Goal: Check status: Check status

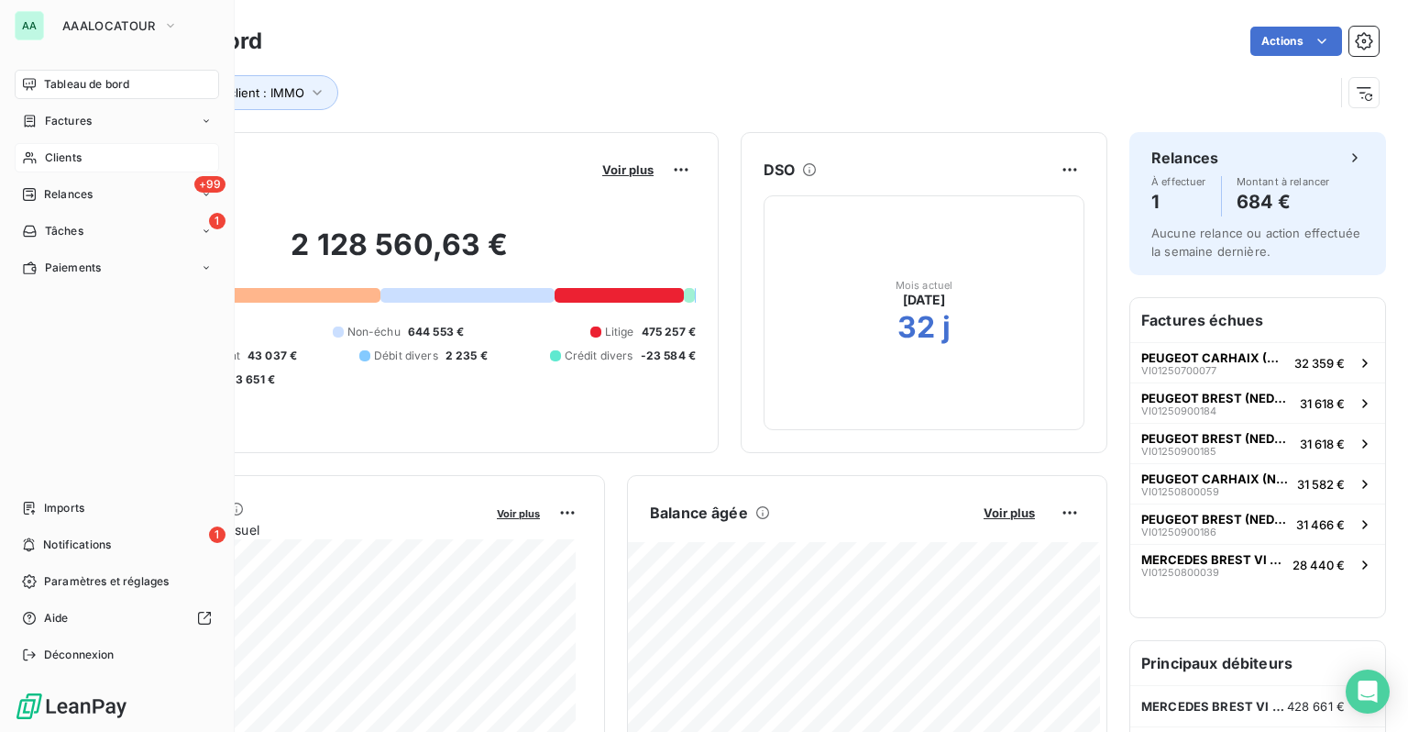
click at [46, 163] on span "Clients" at bounding box center [63, 157] width 37 height 17
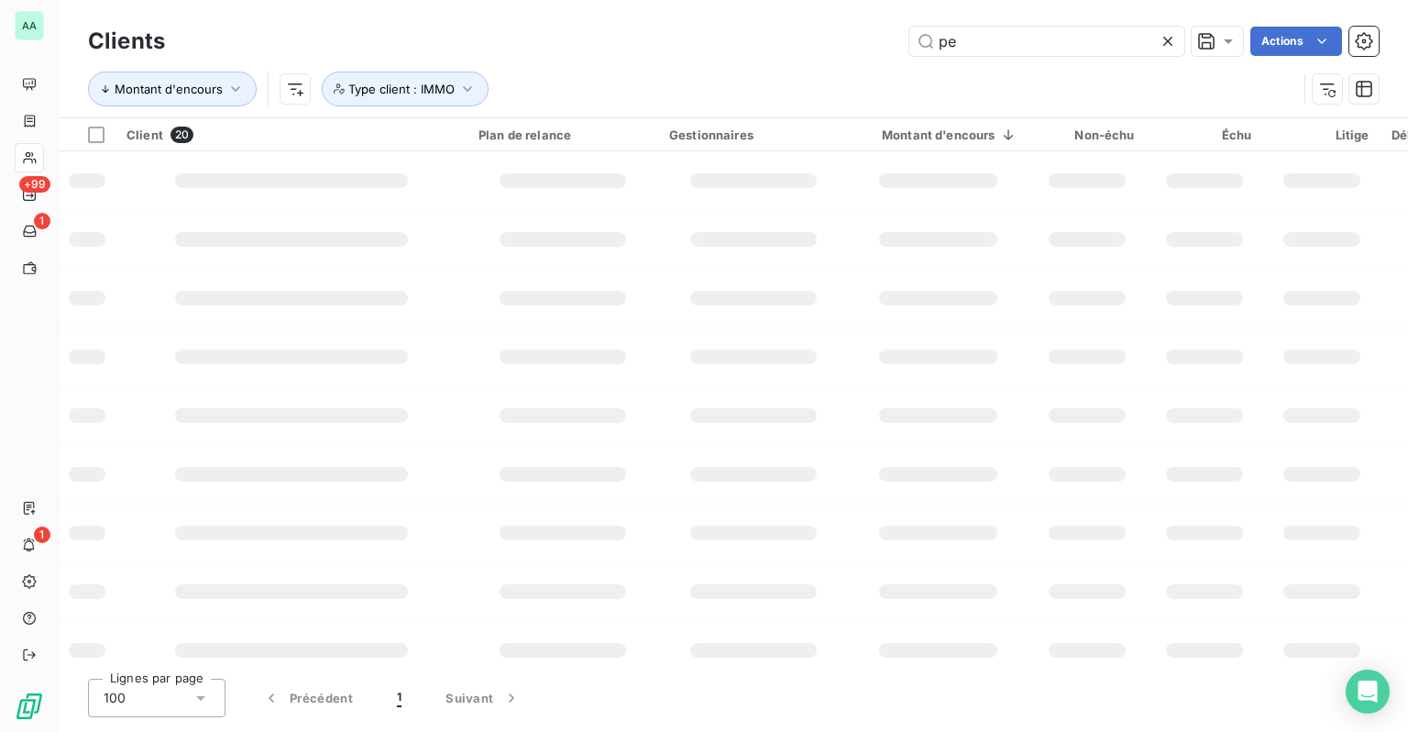
type input "p"
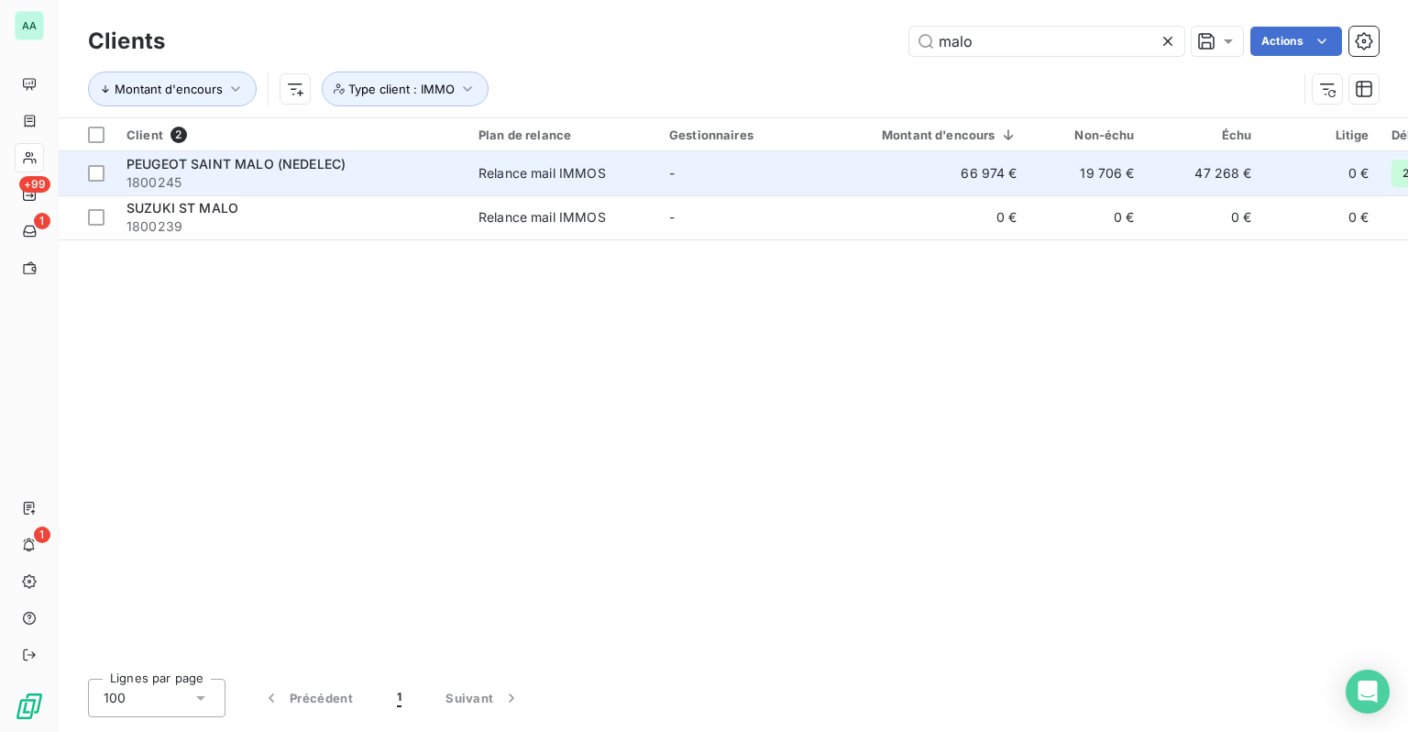
type input "malo"
click at [371, 177] on span "1800245" at bounding box center [292, 182] width 330 height 18
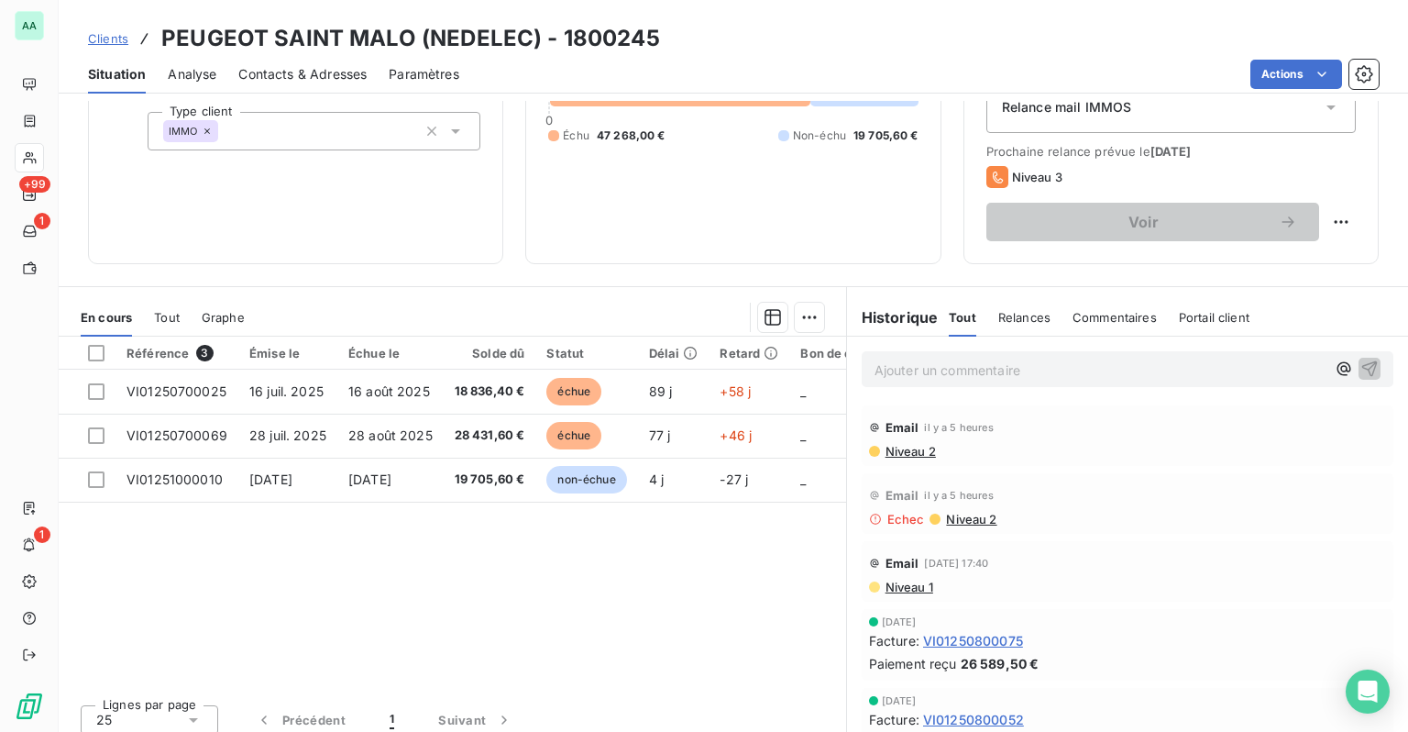
scroll to position [235, 0]
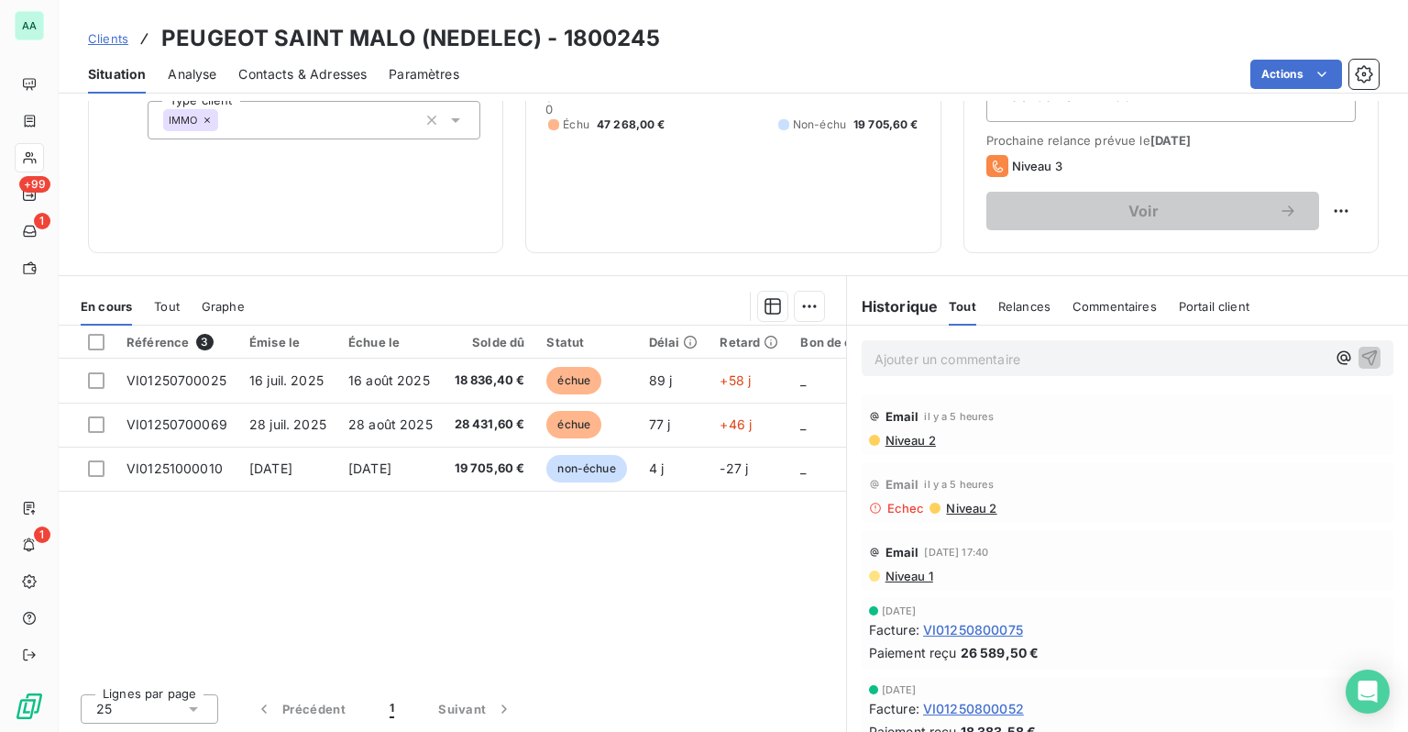
click at [869, 506] on icon at bounding box center [875, 508] width 13 height 13
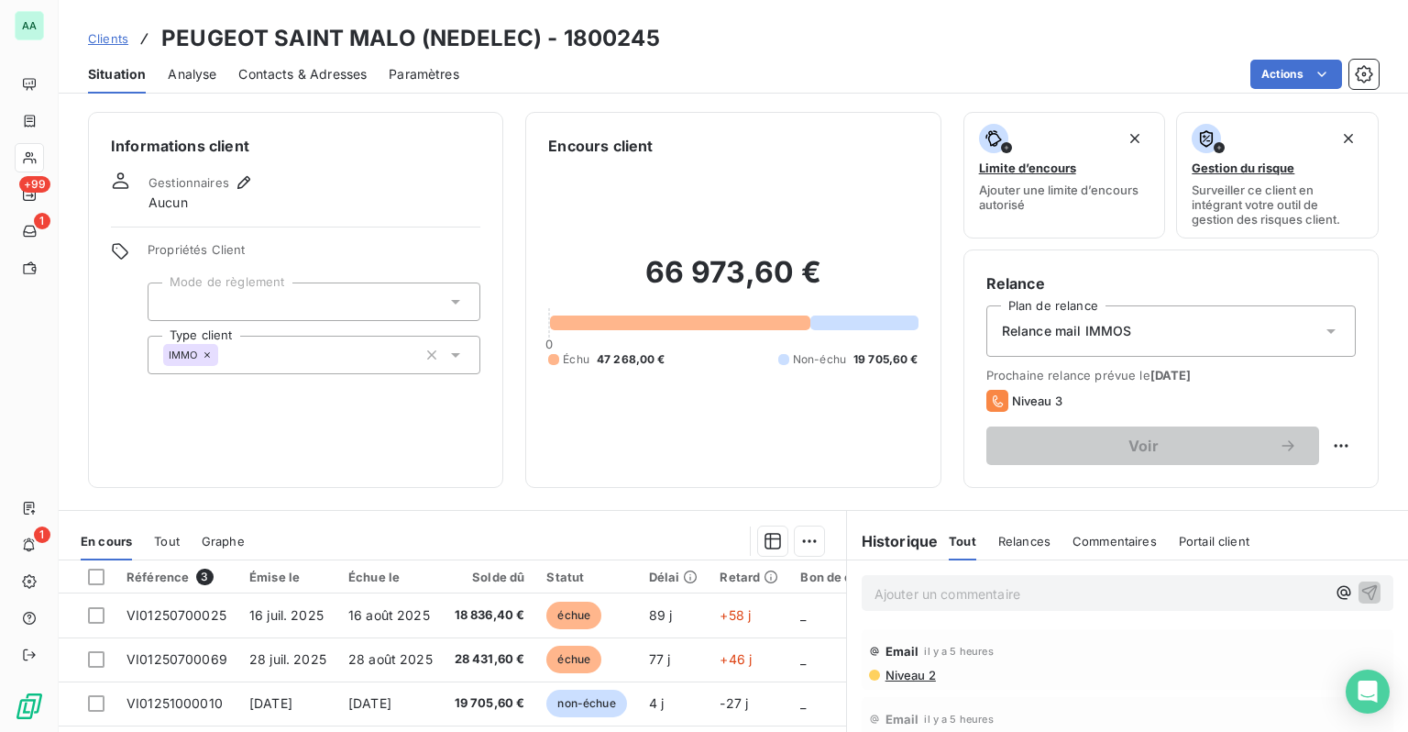
click at [128, 44] on div "Clients PEUGEOT SAINT MALO (NEDELEC) - 1800245" at bounding box center [374, 38] width 572 height 33
click at [114, 42] on span "Clients" at bounding box center [108, 38] width 40 height 15
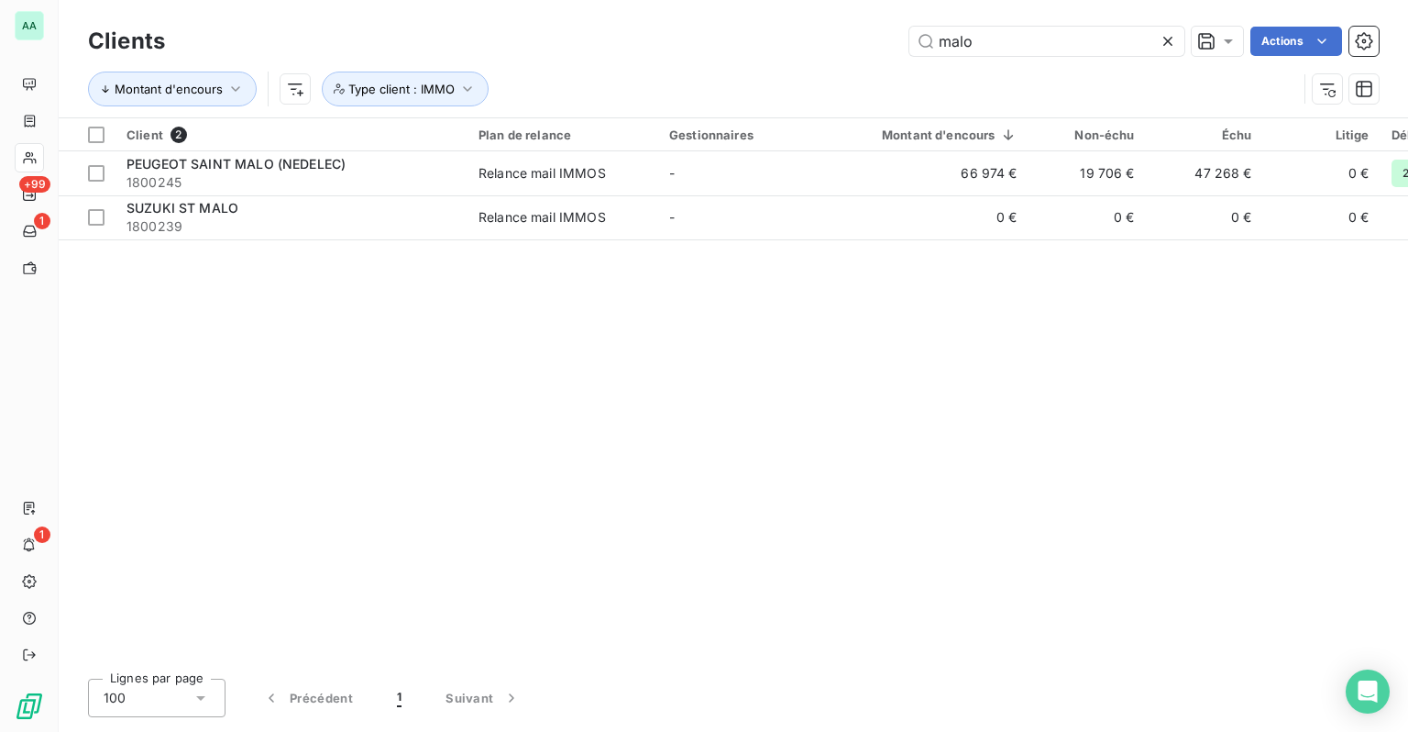
drag, startPoint x: 1115, startPoint y: 33, endPoint x: 789, endPoint y: 58, distance: 326.4
click at [789, 58] on div "Clients malo Actions" at bounding box center [733, 41] width 1291 height 39
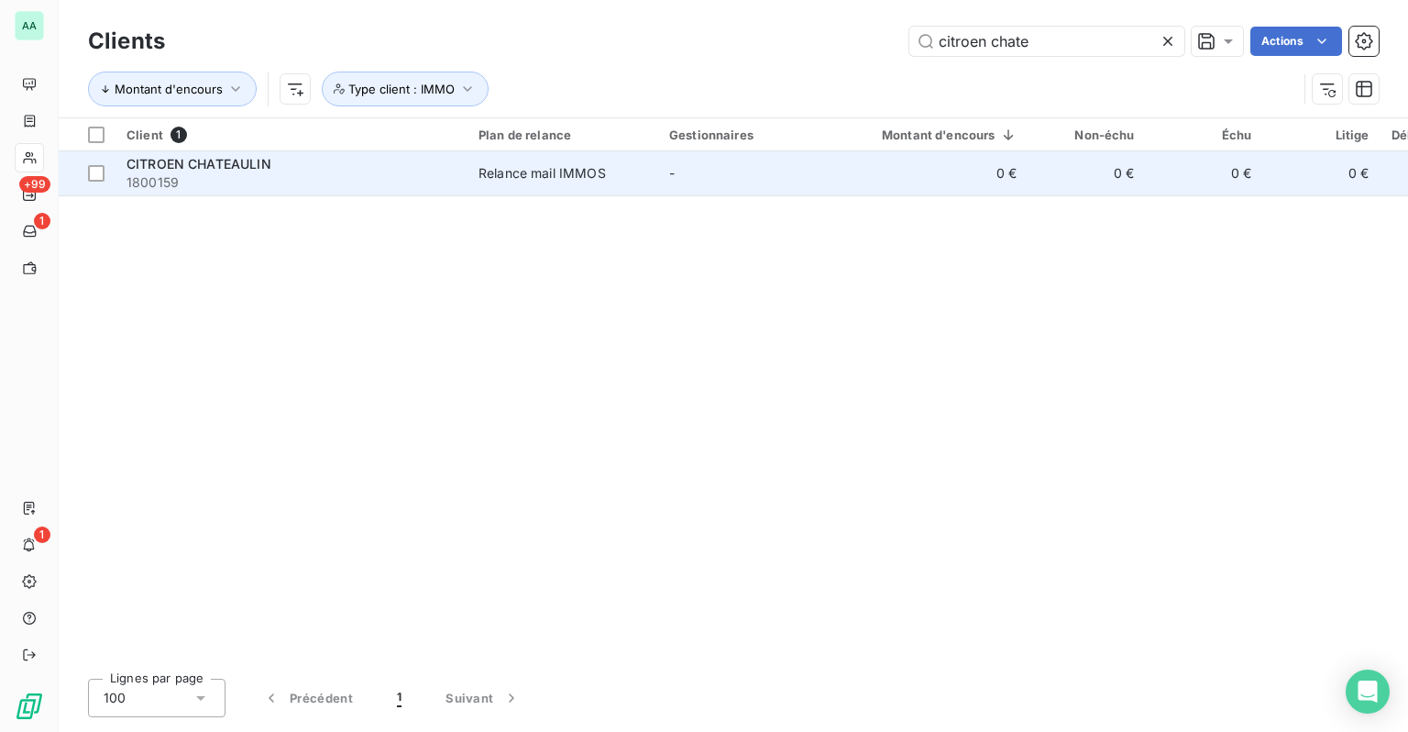
type input "citroen chate"
click at [719, 187] on td "-" at bounding box center [753, 173] width 191 height 44
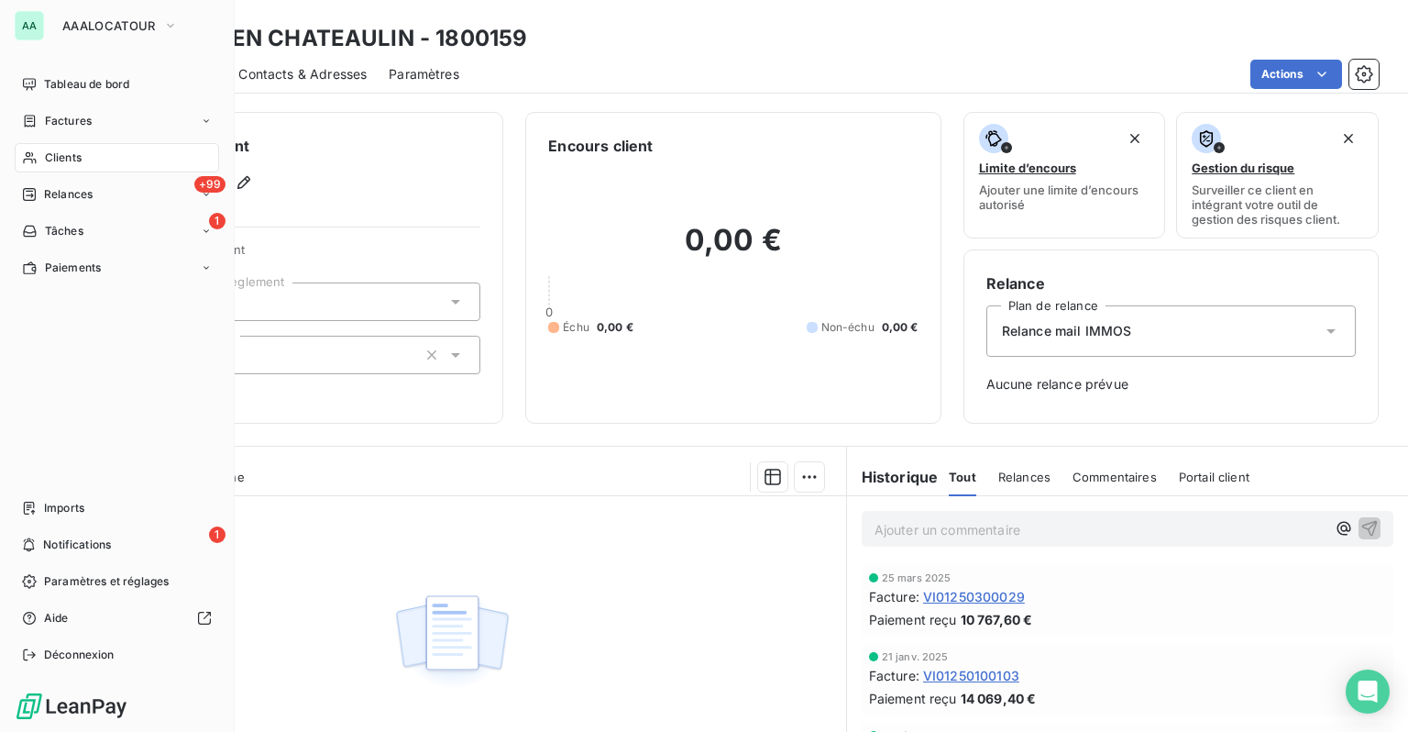
click at [36, 171] on div "Clients" at bounding box center [117, 157] width 204 height 29
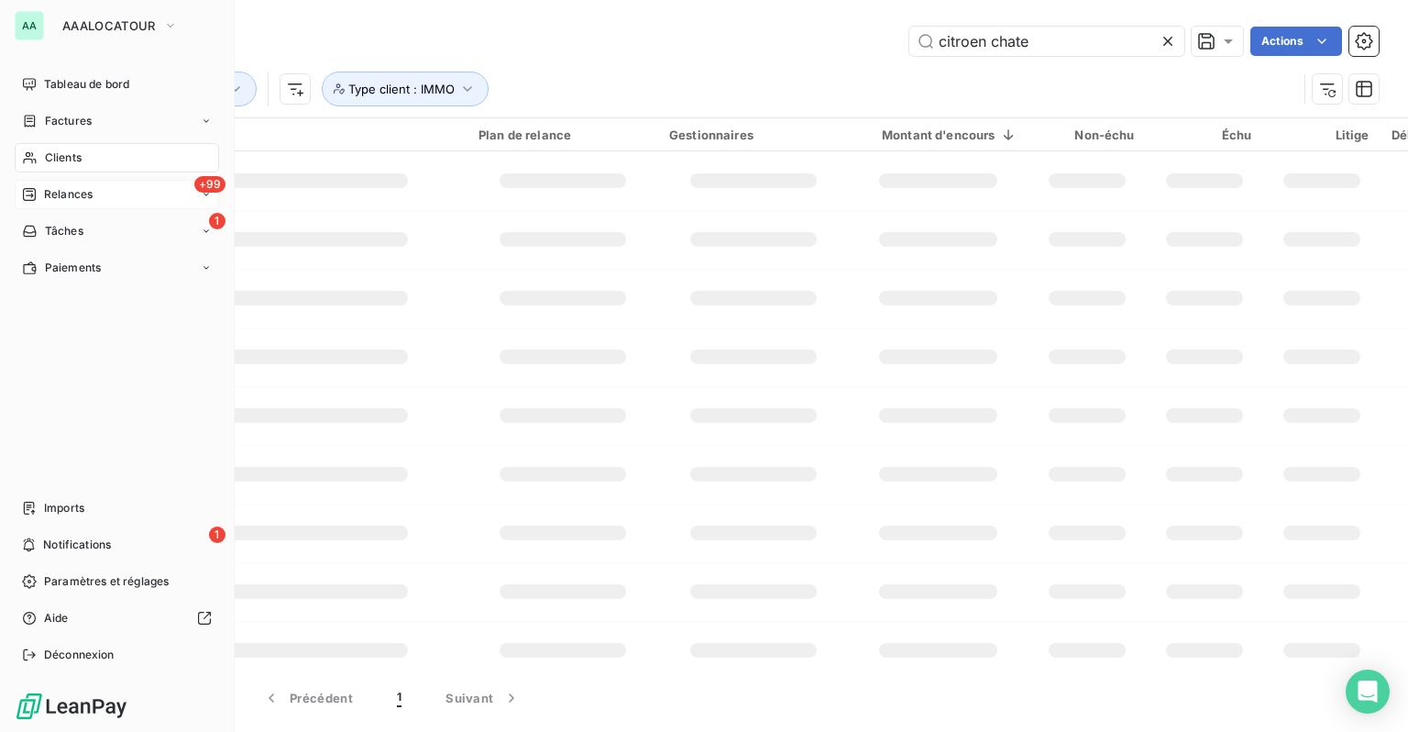
click at [48, 184] on div "+99 Relances" at bounding box center [117, 194] width 204 height 29
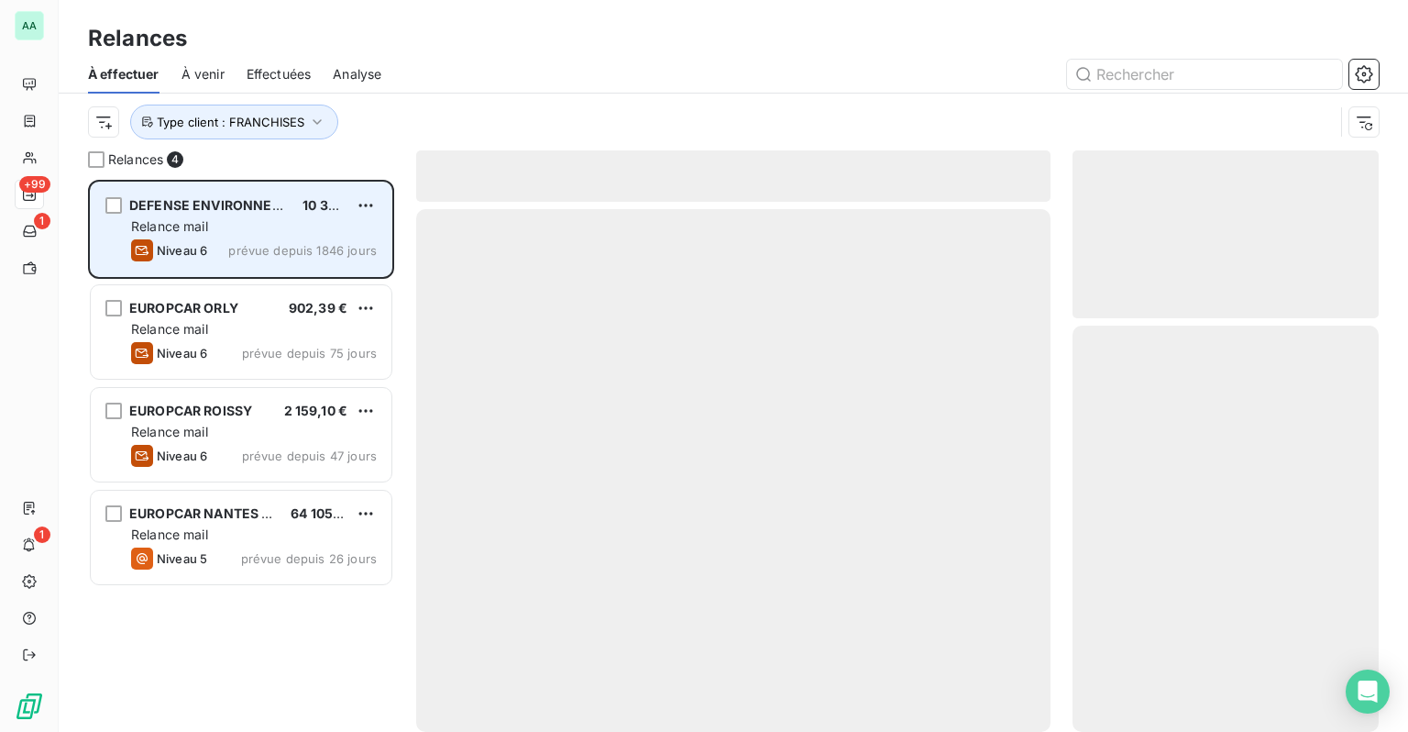
scroll to position [538, 292]
